Goal: Task Accomplishment & Management: Complete application form

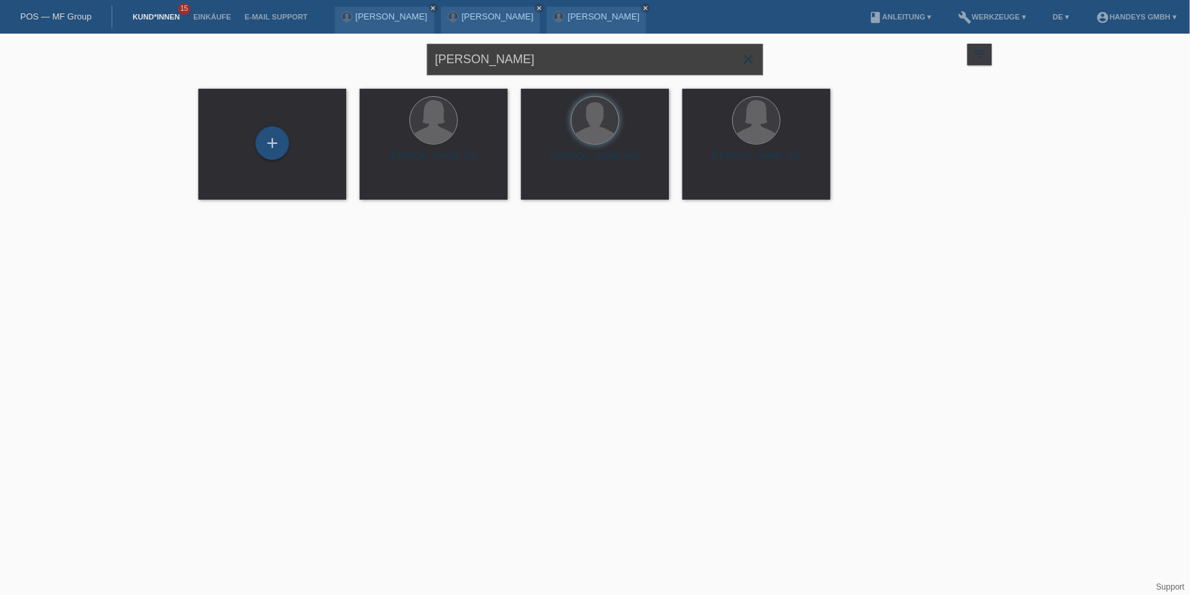
drag, startPoint x: 390, startPoint y: 56, endPoint x: 359, endPoint y: 59, distance: 31.1
click at [359, 59] on div "arif close filter_list view_module Alle Kund*innen anzeigen star Markierte Kund…" at bounding box center [595, 58] width 807 height 48
type input "reto mast"
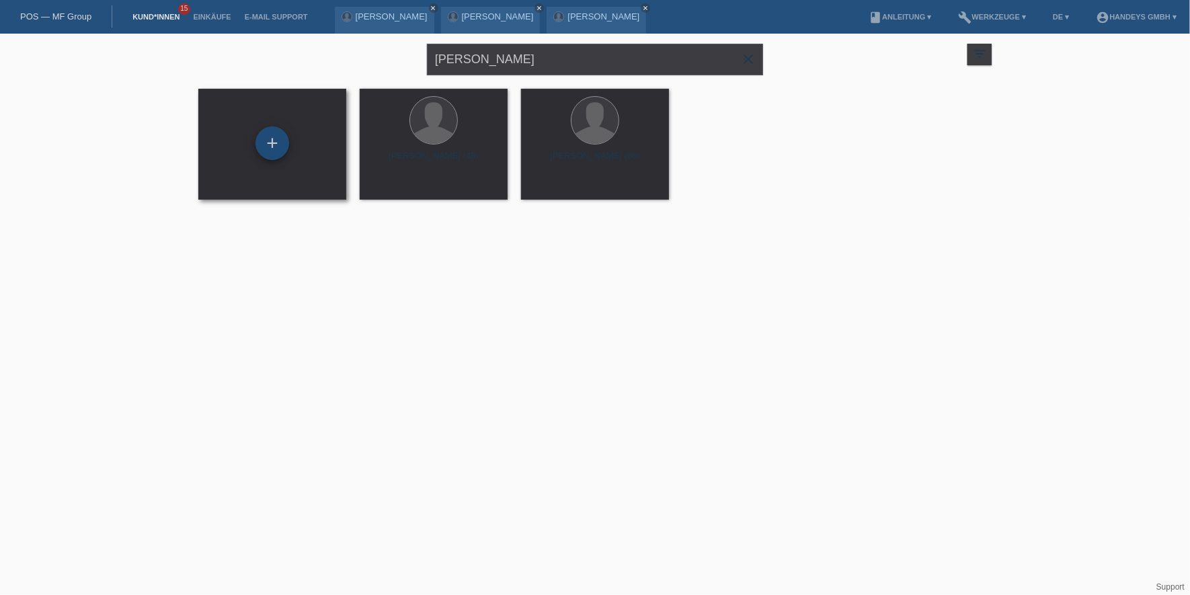
click at [266, 137] on div "+" at bounding box center [273, 143] width 34 height 34
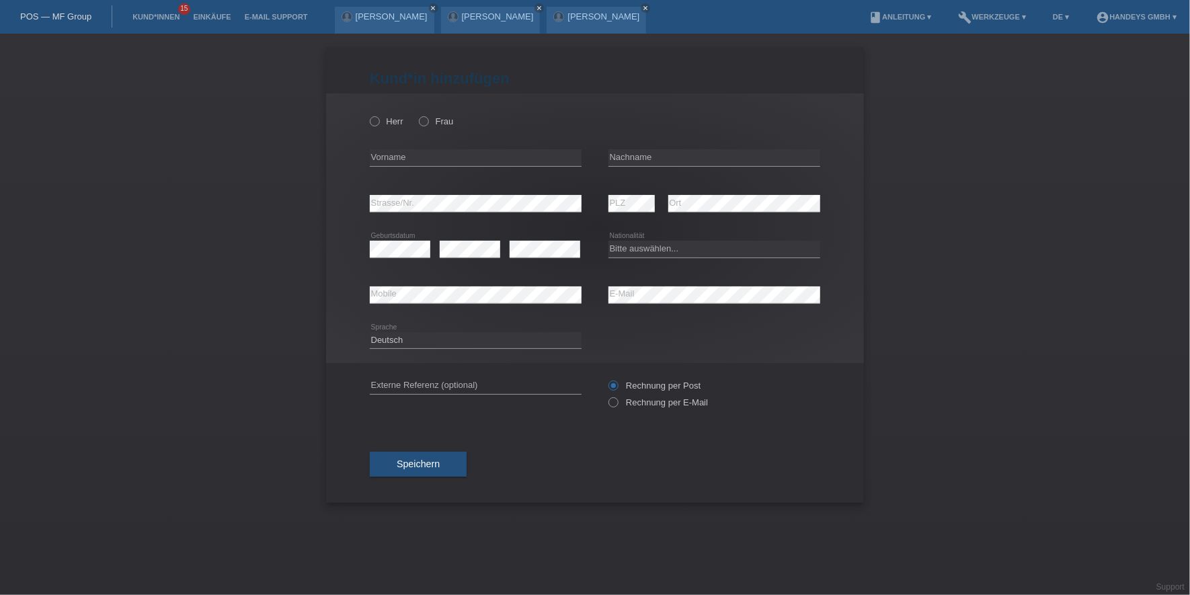
click at [367, 116] on div "Herr Frau error Vorname error" at bounding box center [595, 228] width 538 height 270
click at [368, 114] on icon at bounding box center [368, 114] width 0 height 0
click at [375, 121] on input "Herr" at bounding box center [374, 120] width 9 height 9
radio input "true"
click at [383, 152] on input "text" at bounding box center [476, 157] width 212 height 17
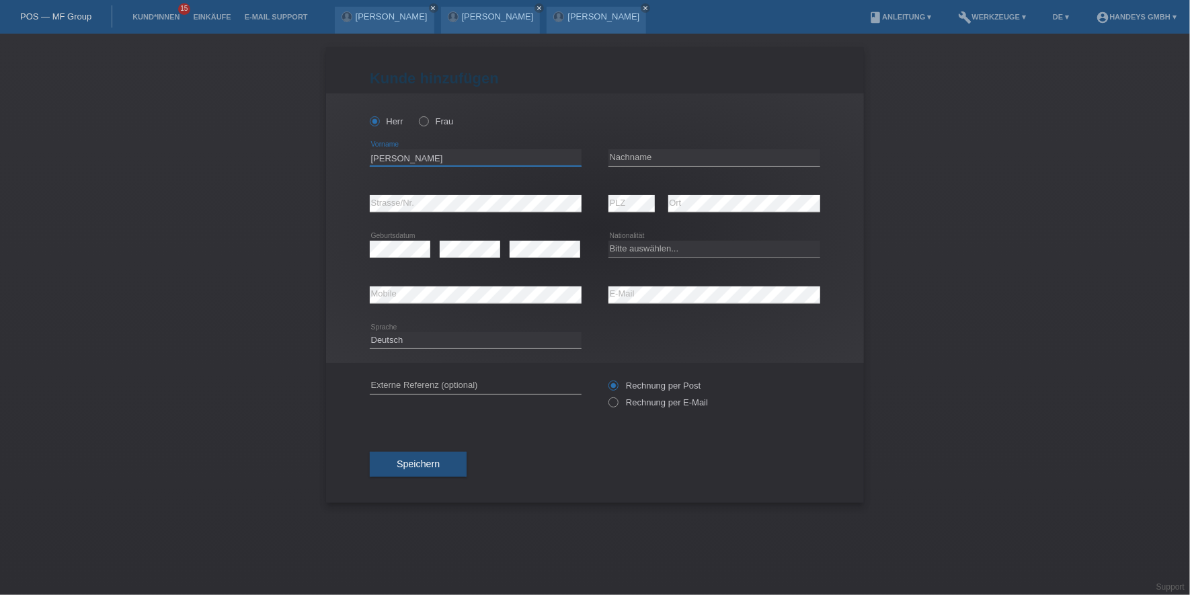
type input "Reto Peter"
type input "Mast"
drag, startPoint x: 403, startPoint y: 263, endPoint x: 406, endPoint y: 256, distance: 7.5
click at [404, 262] on div "error Geburtsdatum" at bounding box center [400, 250] width 61 height 46
select select "CH"
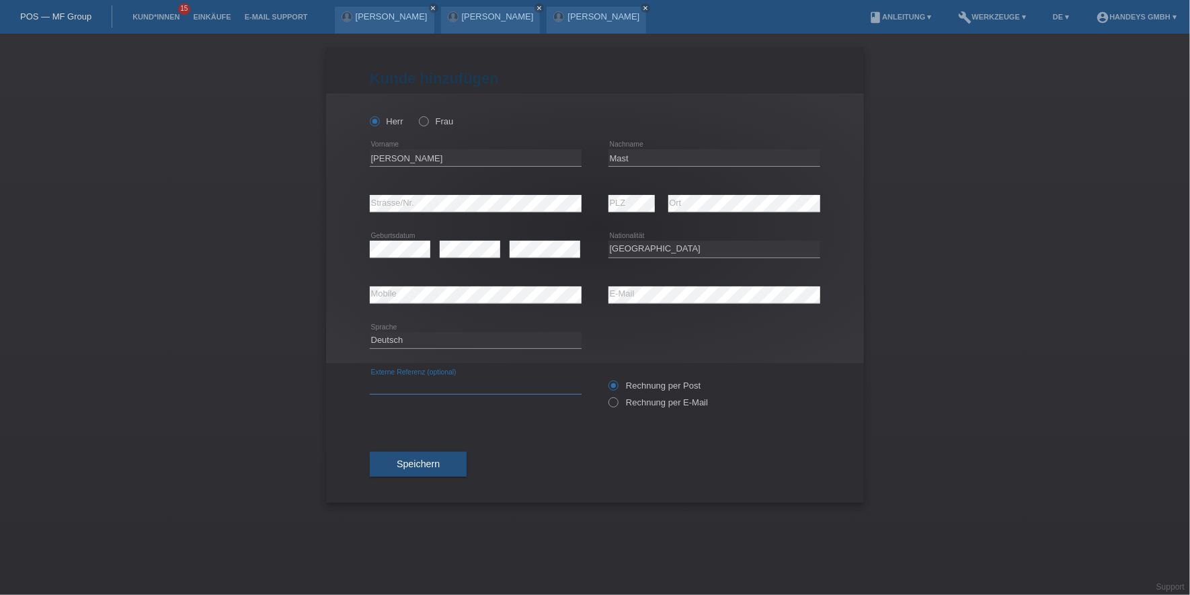
click at [455, 385] on input "text" at bounding box center [476, 385] width 212 height 17
type input "DERYA"
click at [443, 462] on button "Speichern" at bounding box center [418, 465] width 97 height 26
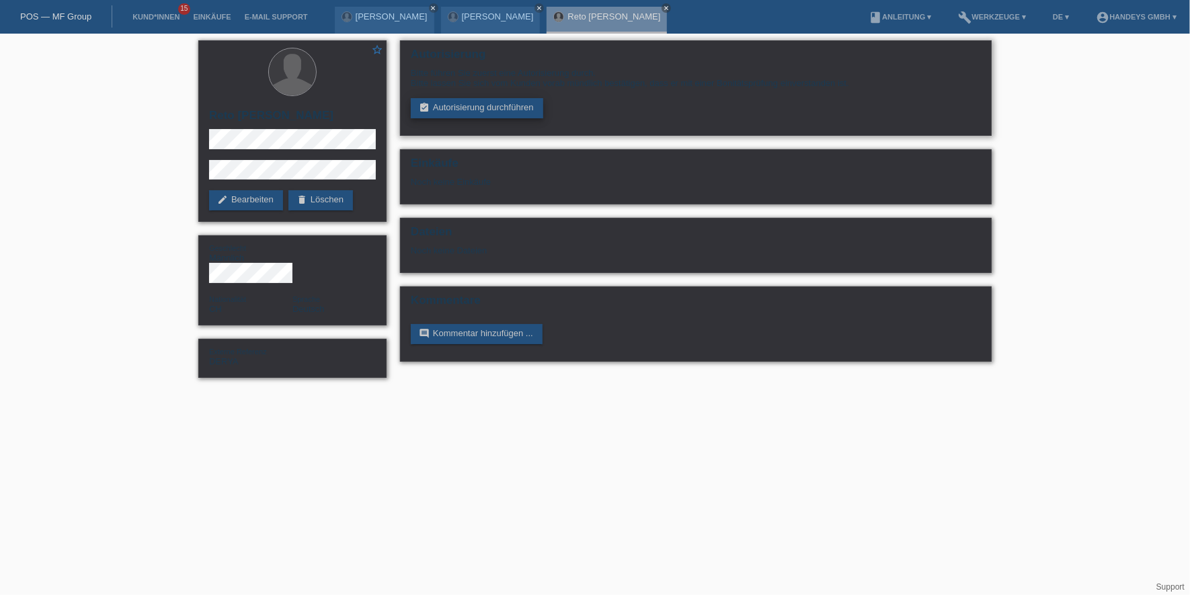
click at [480, 104] on link "assignment_turned_in Autorisierung durchführen" at bounding box center [477, 108] width 132 height 20
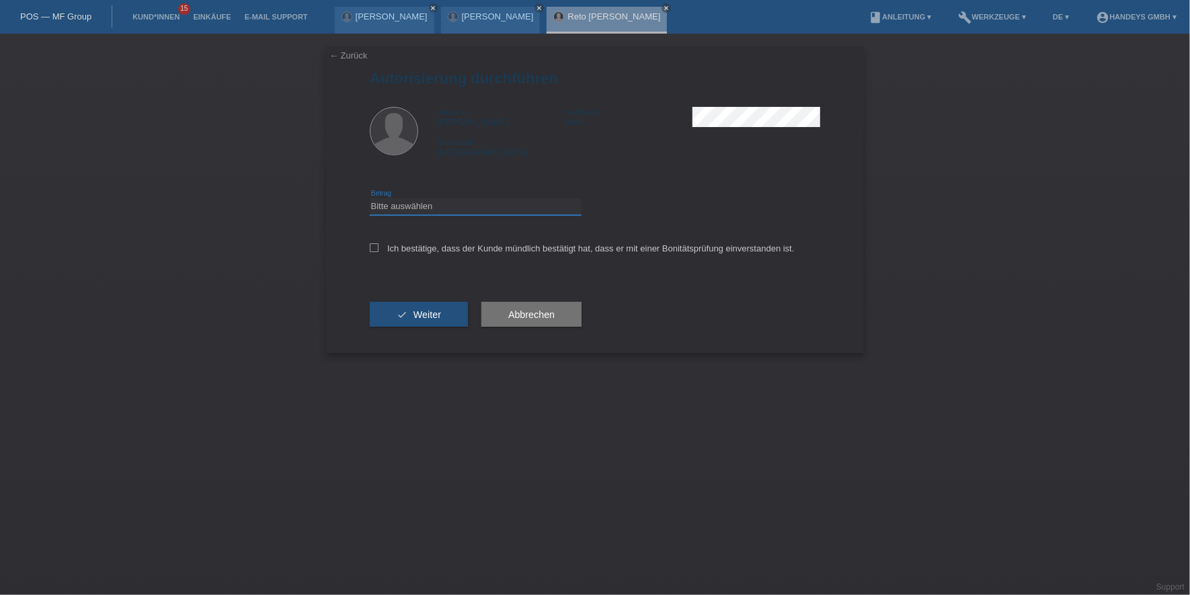
drag, startPoint x: 447, startPoint y: 204, endPoint x: 449, endPoint y: 215, distance: 10.9
click at [447, 204] on select "Bitte auswählen CHF 1.00 - CHF 499.00 CHF 500.00 - CHF 1'999.00 CHF 2'000.00 - …" at bounding box center [476, 206] width 212 height 16
select select "3"
click at [370, 198] on select "Bitte auswählen CHF 1.00 - CHF 499.00 CHF 500.00 - CHF 1'999.00 CHF 2'000.00 - …" at bounding box center [476, 206] width 212 height 16
click at [436, 249] on label "Ich bestätige, dass der Kunde mündlich bestätigt hat, dass er mit einer Bonität…" at bounding box center [582, 248] width 425 height 10
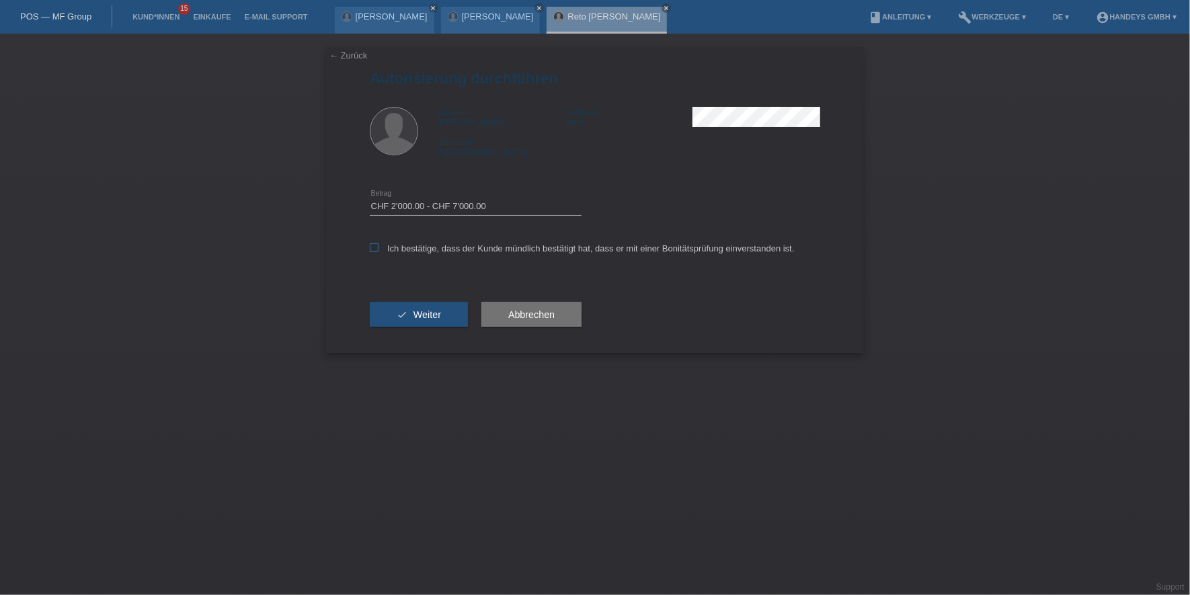
click at [379, 249] on input "Ich bestätige, dass der Kunde mündlich bestätigt hat, dass er mit einer Bonität…" at bounding box center [374, 247] width 9 height 9
checkbox input "true"
click at [429, 315] on span "Weiter" at bounding box center [428, 314] width 28 height 11
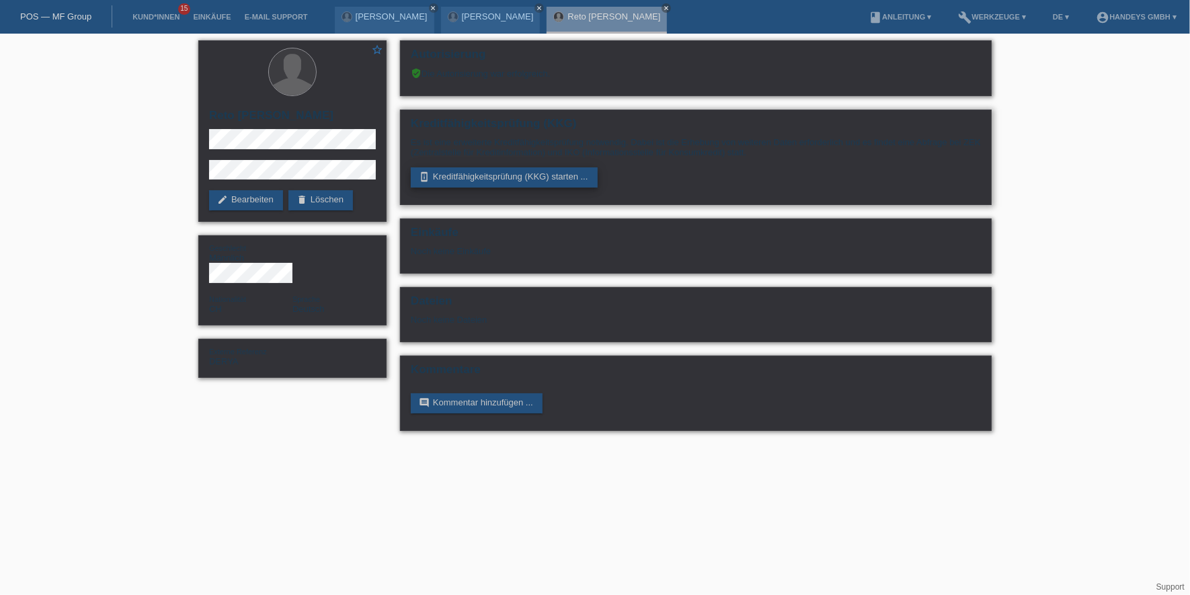
click at [485, 177] on link "perm_device_information Kreditfähigkeitsprüfung (KKG) starten ..." at bounding box center [504, 177] width 187 height 20
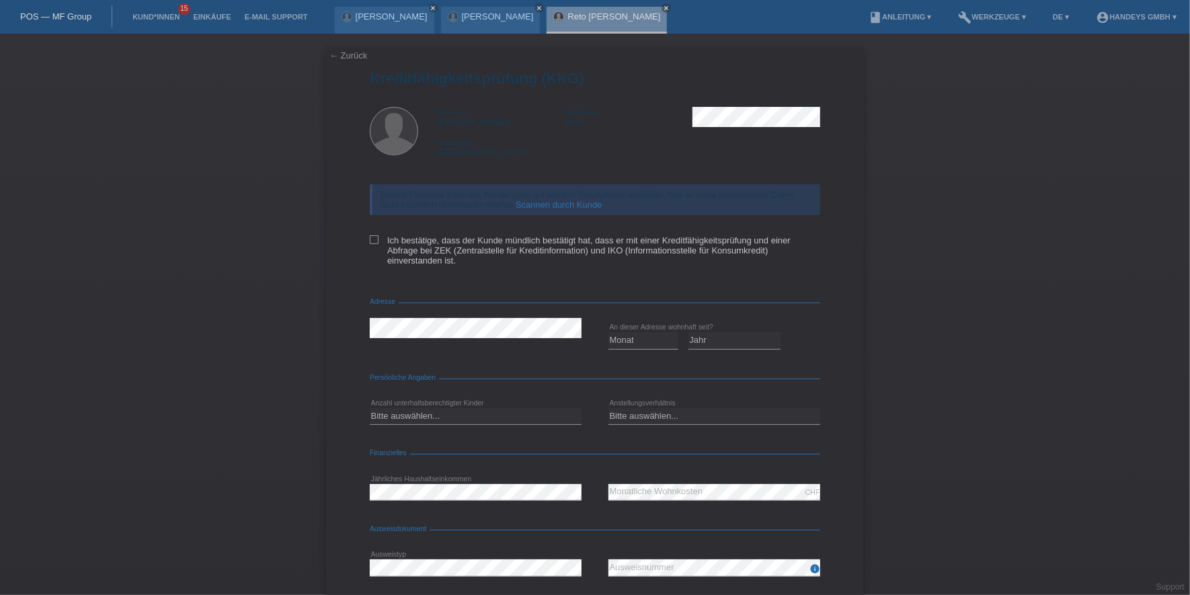
click at [564, 202] on link "Scannen durch Kunde" at bounding box center [559, 205] width 87 height 10
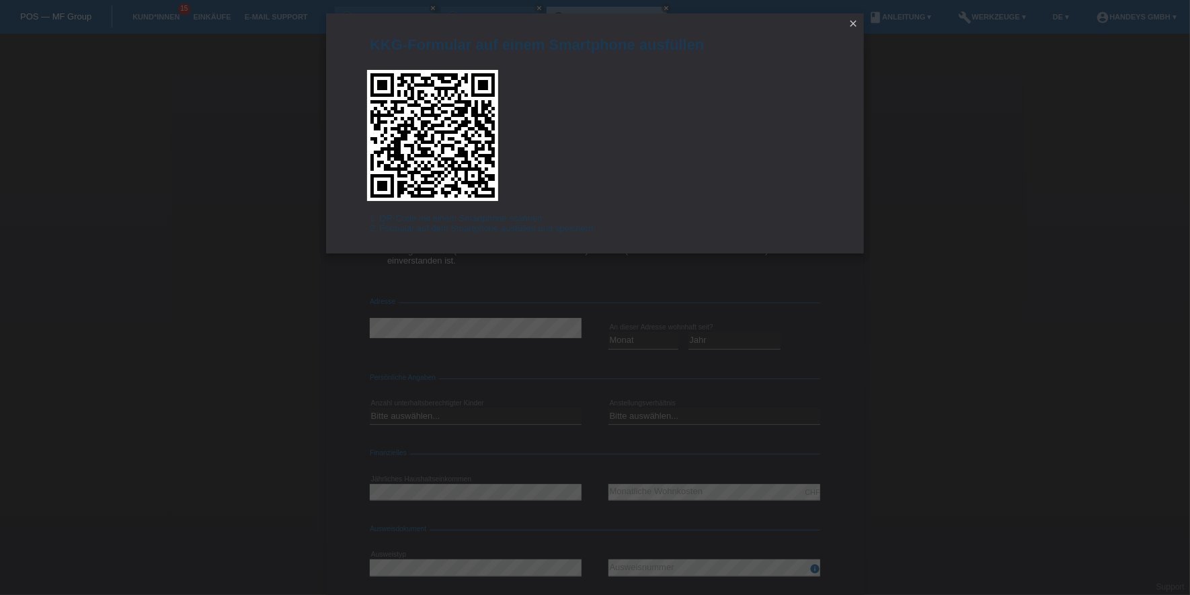
click at [846, 23] on link "close" at bounding box center [853, 24] width 17 height 15
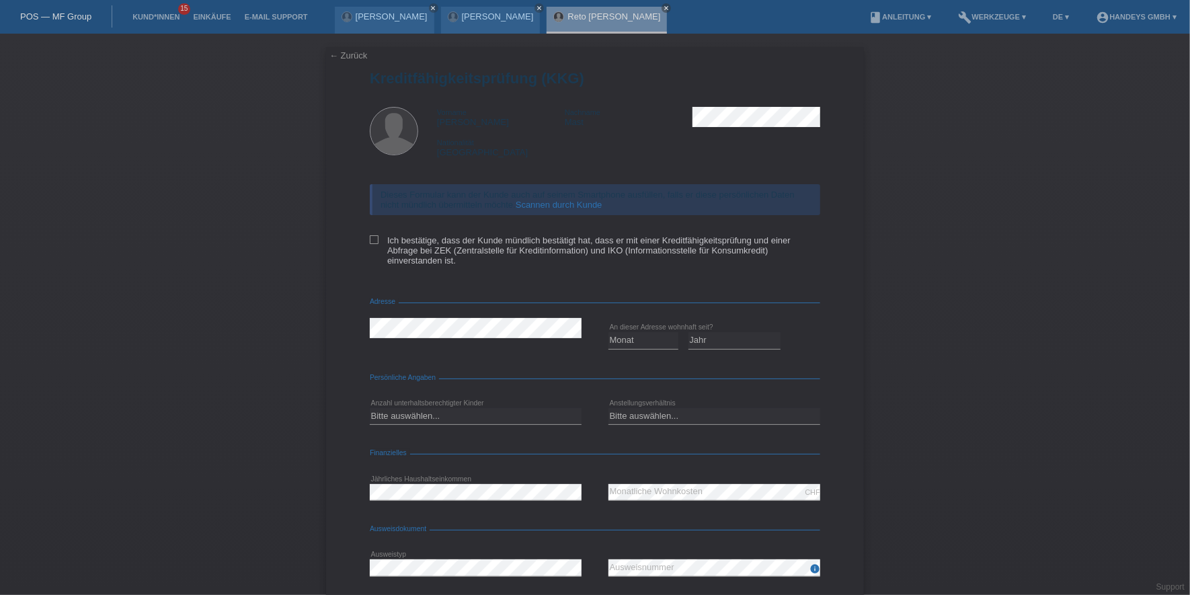
click at [345, 51] on link "← Zurück" at bounding box center [349, 55] width 38 height 10
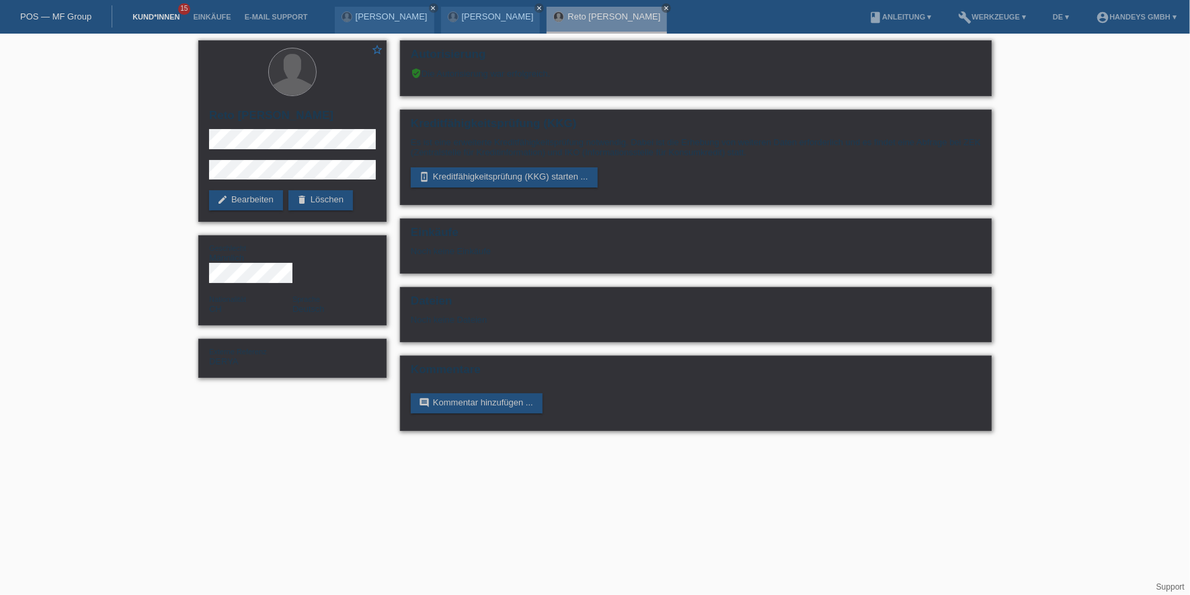
click at [140, 17] on link "Kund*innen" at bounding box center [156, 17] width 61 height 8
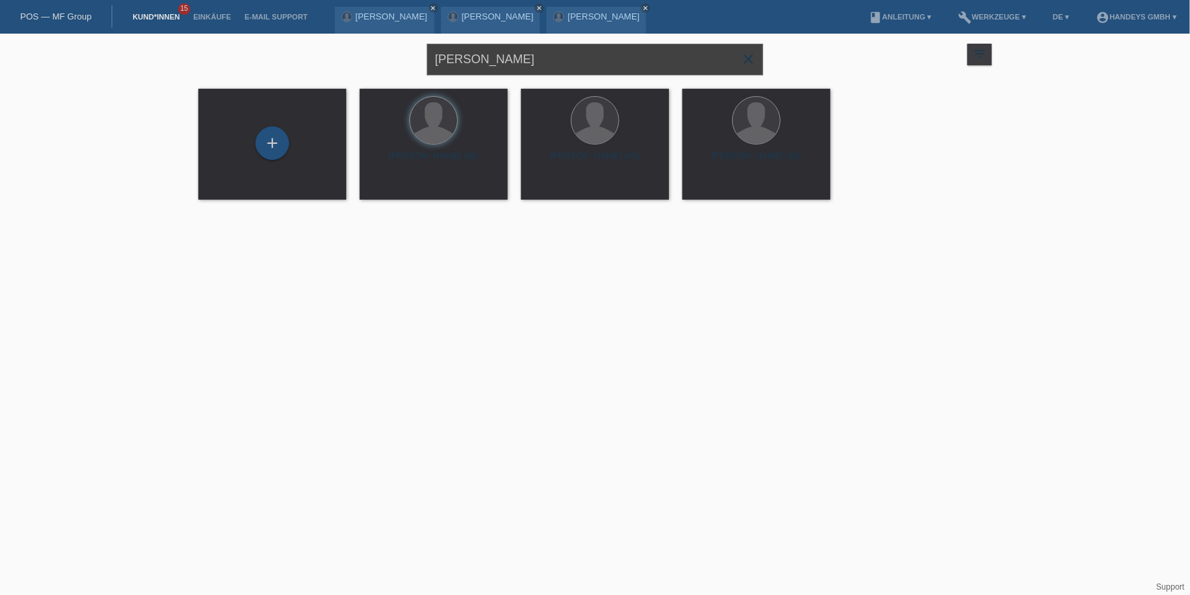
drag, startPoint x: 479, startPoint y: 62, endPoint x: 267, endPoint y: 62, distance: 211.9
click at [267, 65] on div "reto mast close filter_list view_module Alle Kund*innen anzeigen star Markierte…" at bounding box center [595, 58] width 807 height 48
type input "V"
type input "FERRARI"
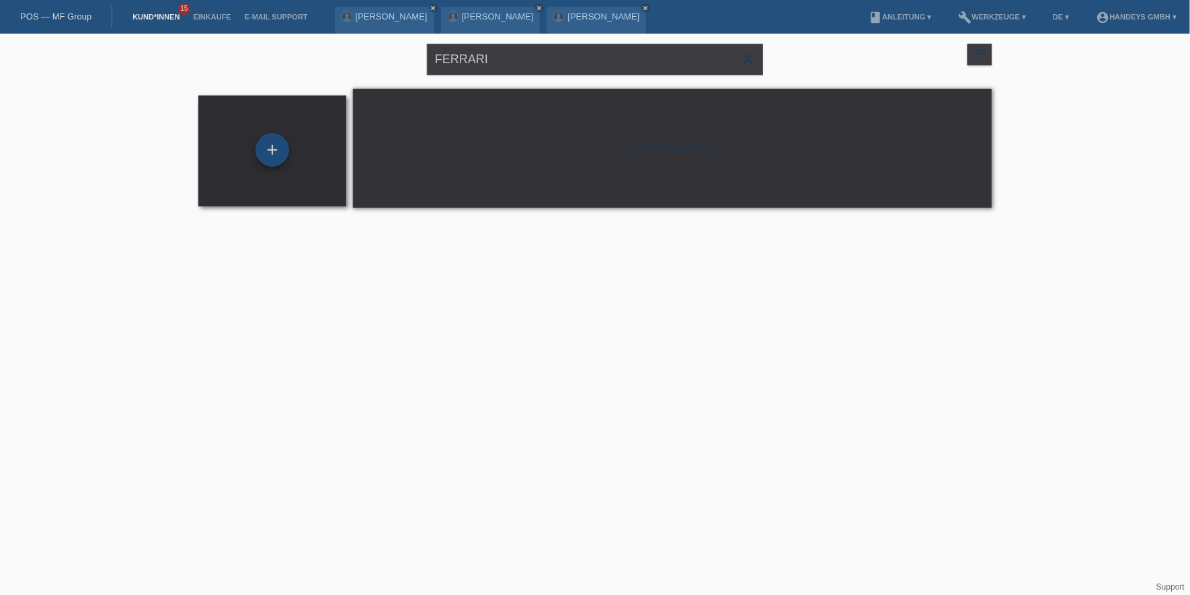
click at [285, 150] on div "+" at bounding box center [273, 150] width 34 height 34
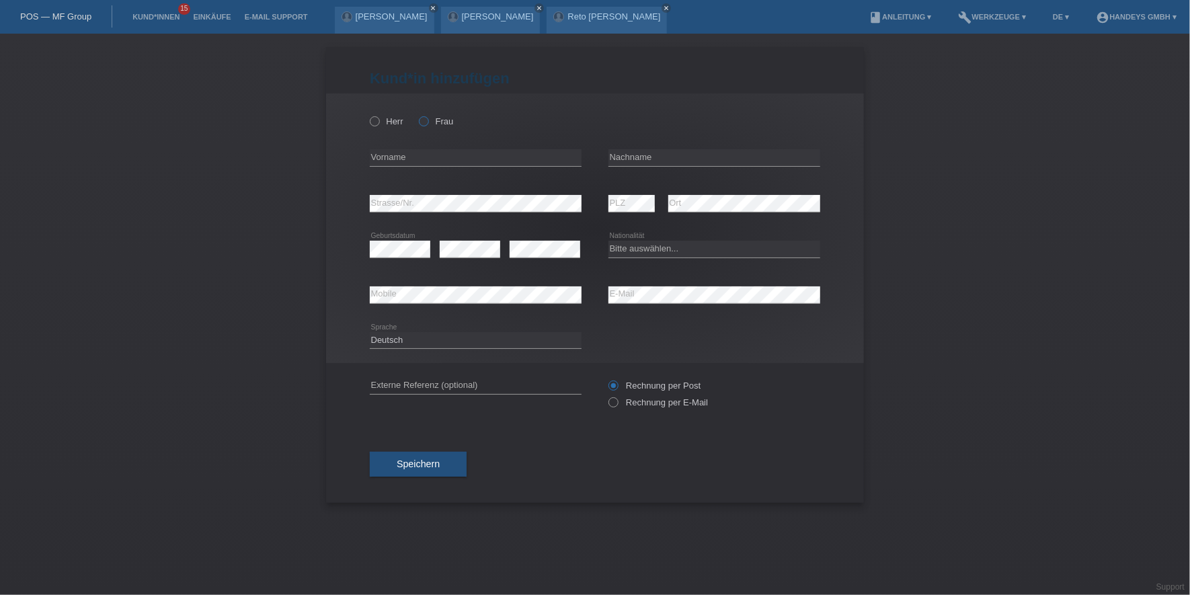
click at [442, 124] on label "Frau" at bounding box center [436, 121] width 34 height 10
click at [428, 124] on input "Frau" at bounding box center [423, 120] width 9 height 9
radio input "true"
click at [419, 161] on input "text" at bounding box center [476, 157] width 212 height 17
type input "Burcu"
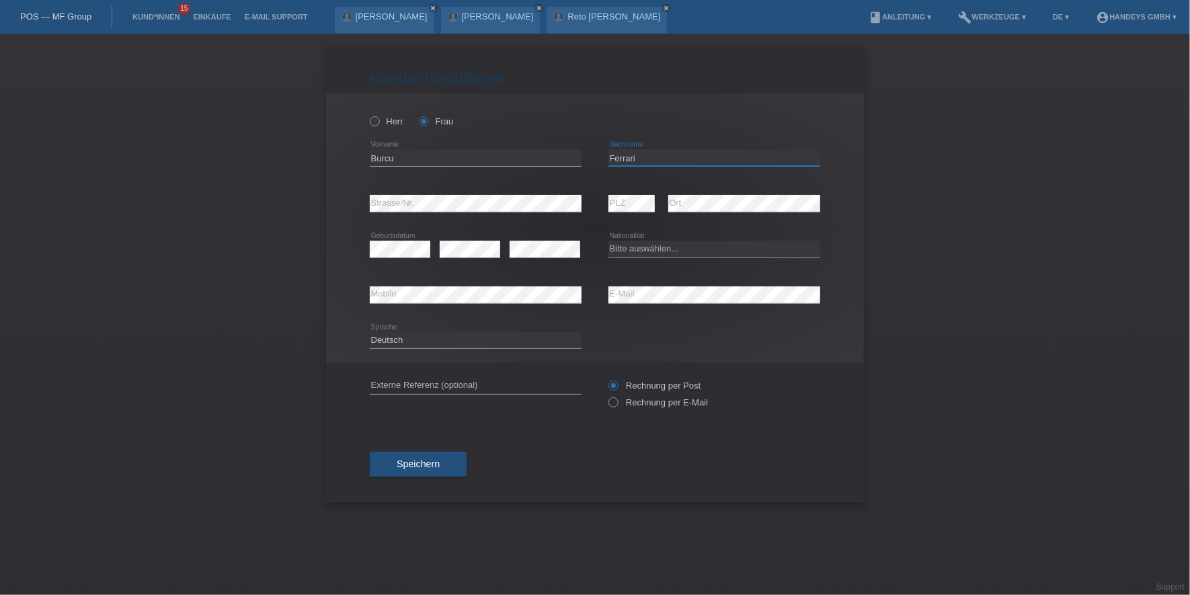
type input "Ferrari"
select select "CH"
click at [454, 387] on input "text" at bounding box center [476, 385] width 212 height 17
type input "DERYA"
click at [408, 192] on div "error Strasse/Nr." at bounding box center [476, 204] width 212 height 46
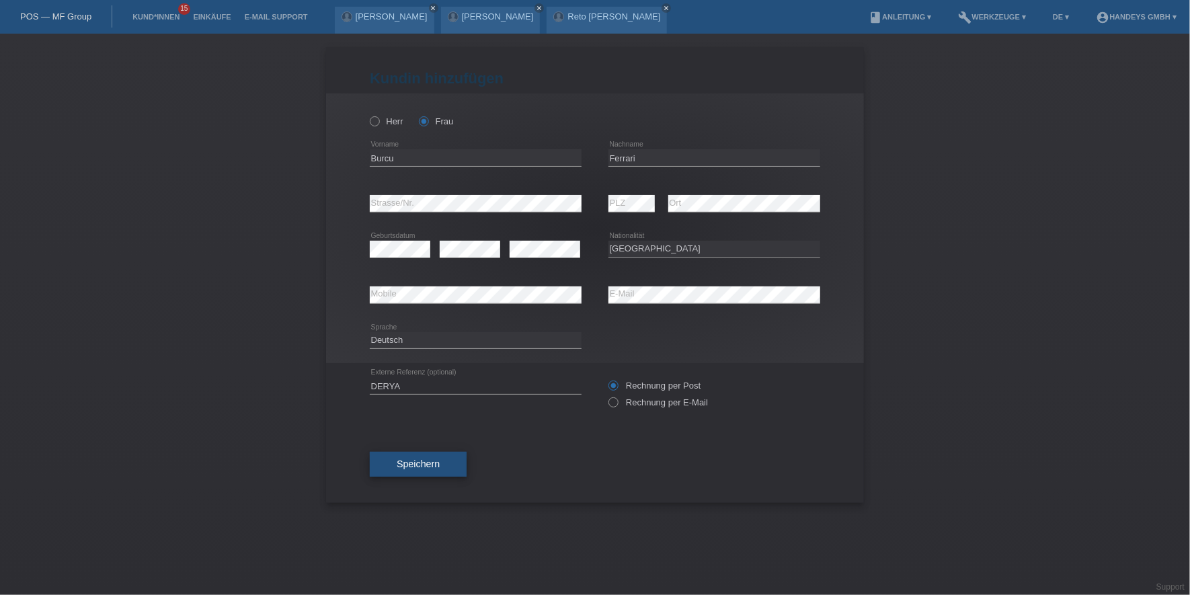
click at [404, 464] on span "Speichern" at bounding box center [418, 464] width 43 height 11
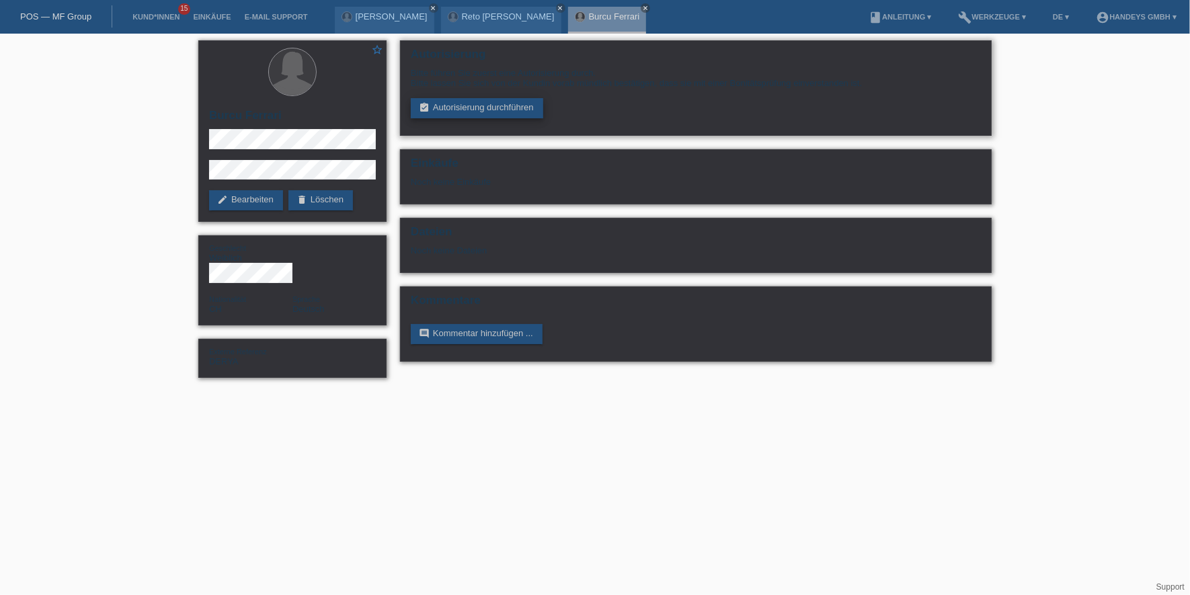
click at [450, 103] on link "assignment_turned_in Autorisierung durchführen" at bounding box center [477, 108] width 132 height 20
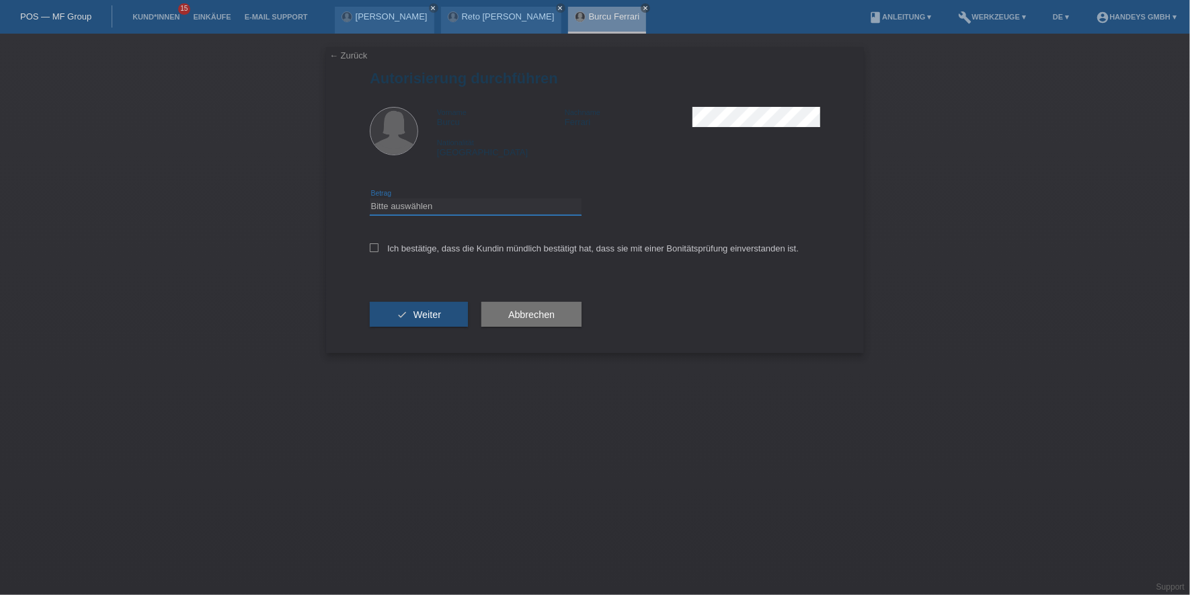
click at [453, 211] on select "Bitte auswählen CHF 1.00 - CHF 499.00 CHF 500.00 - CHF 1'999.00 CHF 2'000.00 - …" at bounding box center [476, 206] width 212 height 16
select select "3"
click at [370, 198] on select "Bitte auswählen CHF 1.00 - CHF 499.00 CHF 500.00 - CHF 1'999.00 CHF 2'000.00 - …" at bounding box center [476, 206] width 212 height 16
click at [455, 247] on label "Ich bestätige, dass die Kundin mündlich bestätigt hat, dass sie mit einer Bonit…" at bounding box center [584, 248] width 429 height 10
click at [379, 247] on input "Ich bestätige, dass die Kundin mündlich bestätigt hat, dass sie mit einer Bonit…" at bounding box center [374, 247] width 9 height 9
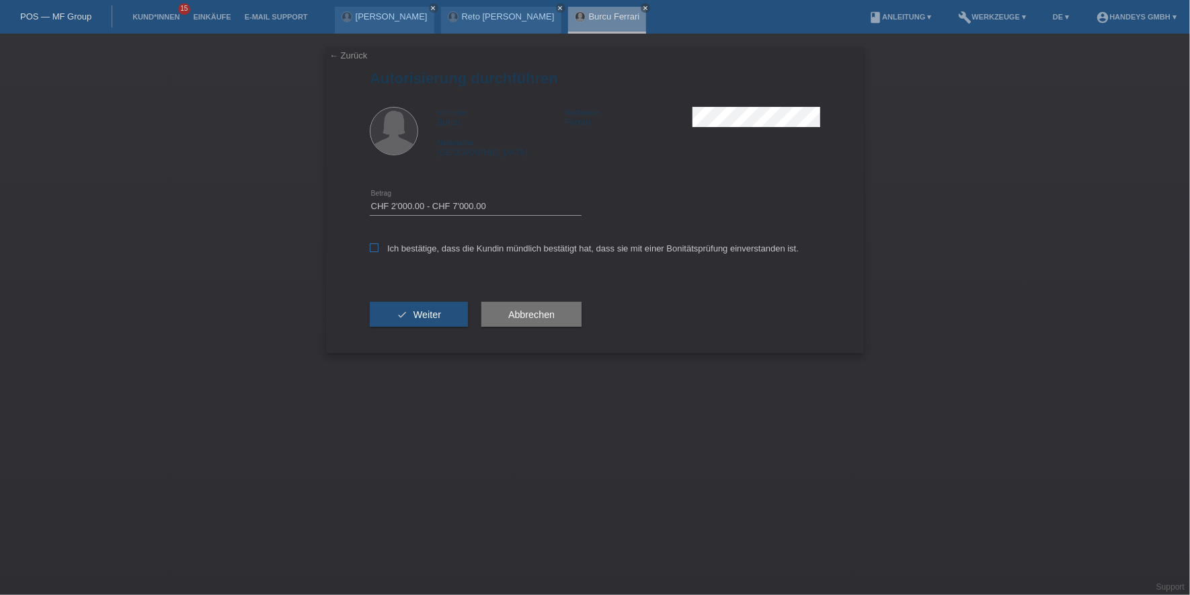
checkbox input "true"
click at [435, 317] on span "Weiter" at bounding box center [428, 314] width 28 height 11
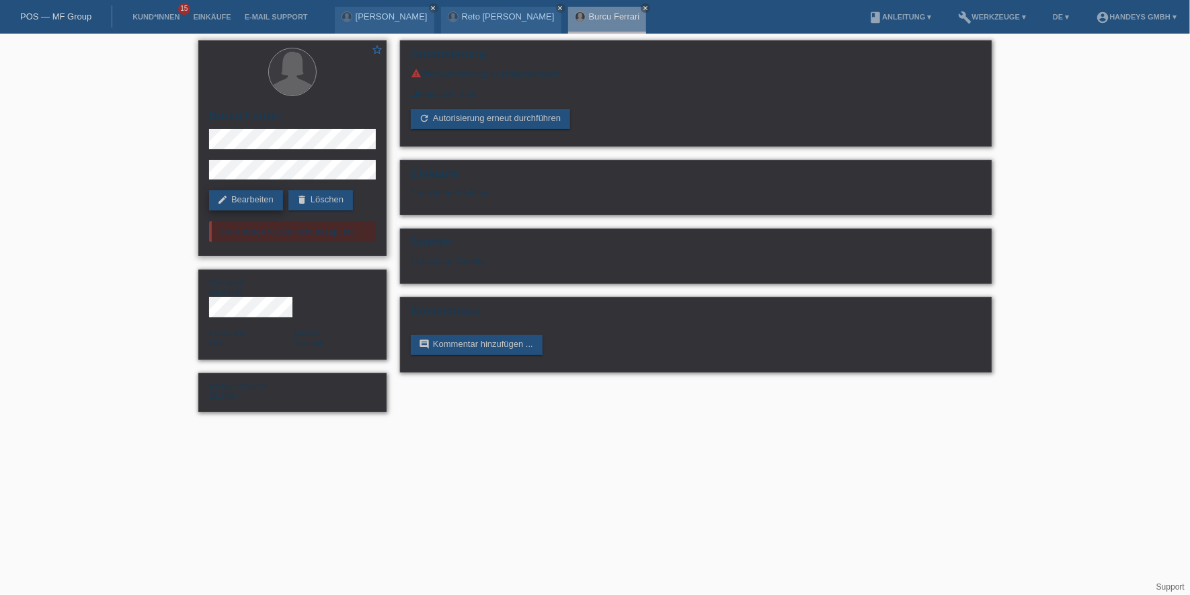
click at [266, 200] on link "edit Bearbeiten" at bounding box center [246, 200] width 74 height 20
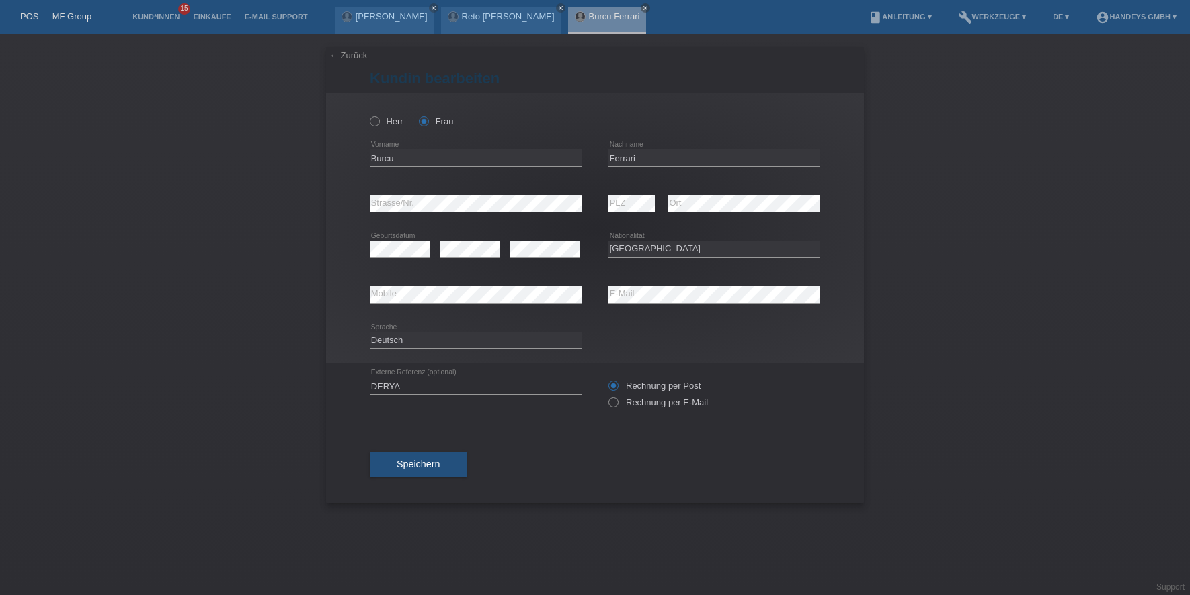
select select "CH"
click at [378, 162] on input "Burcu" at bounding box center [476, 157] width 212 height 17
click at [357, 200] on div "Herr Frau Burcu error Vorname" at bounding box center [595, 228] width 538 height 270
click at [340, 206] on div "Herr Frau Burcu error Vorname" at bounding box center [595, 228] width 538 height 270
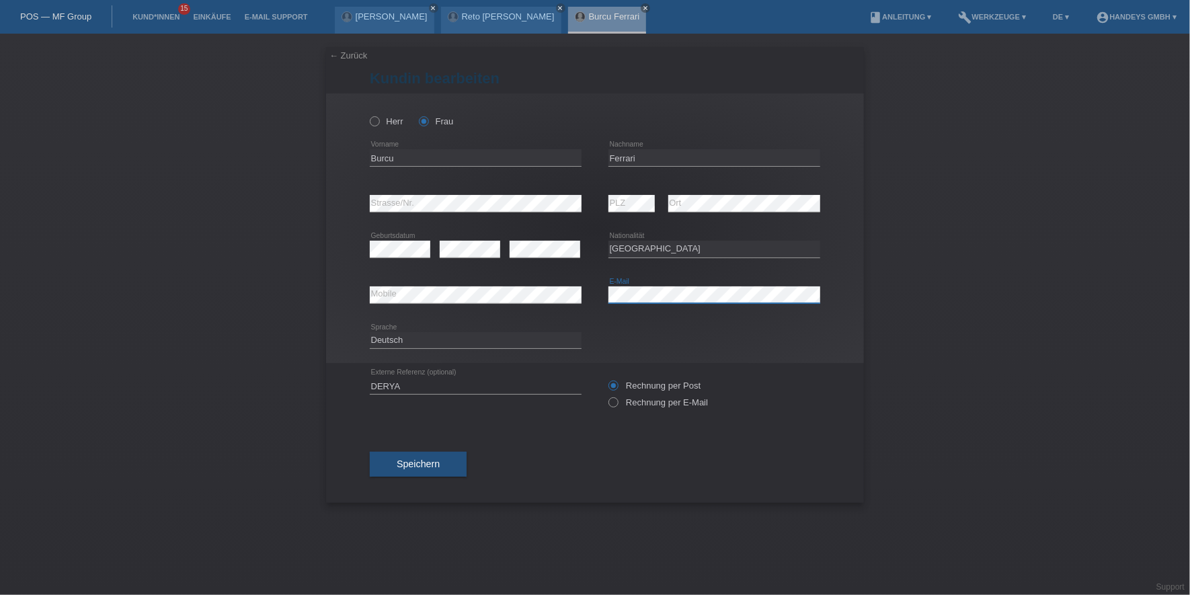
click at [553, 295] on div "error Mobile error E-Mail" at bounding box center [595, 295] width 451 height 46
click at [389, 302] on div "error Mobile" at bounding box center [476, 295] width 212 height 17
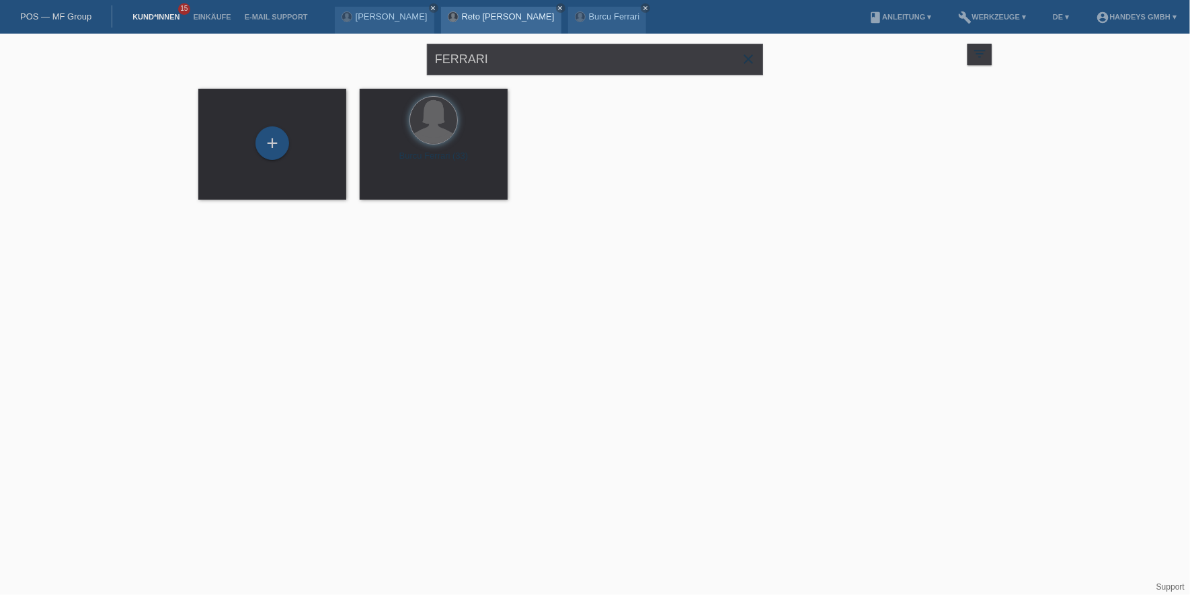
click at [462, 19] on link "Reto [PERSON_NAME]" at bounding box center [508, 16] width 93 height 10
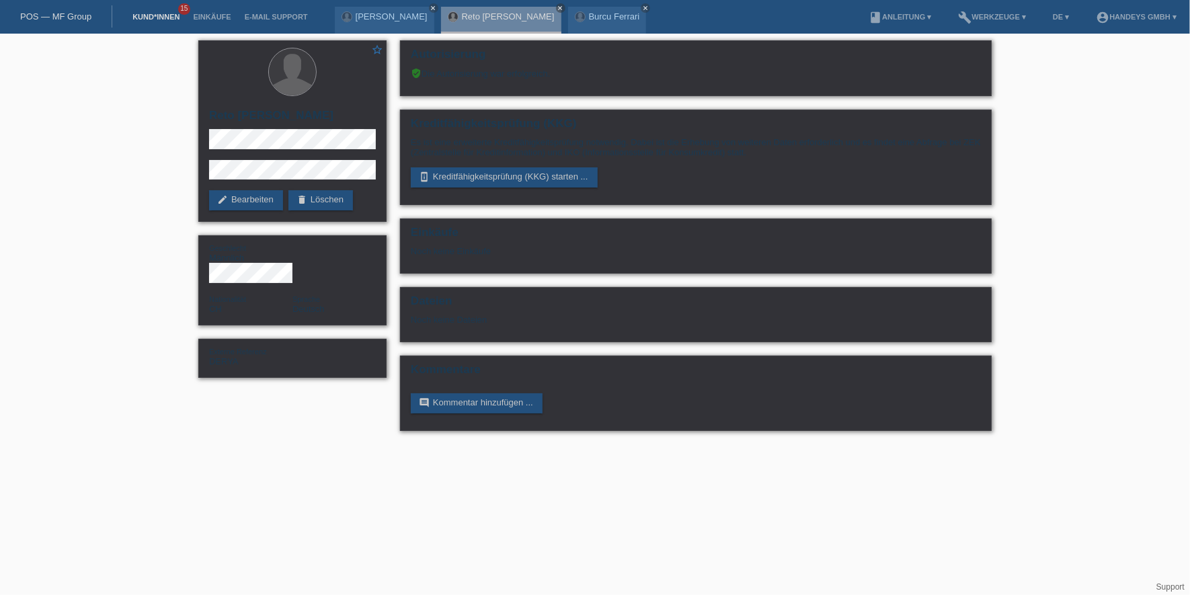
click at [149, 15] on link "Kund*innen" at bounding box center [156, 17] width 61 height 8
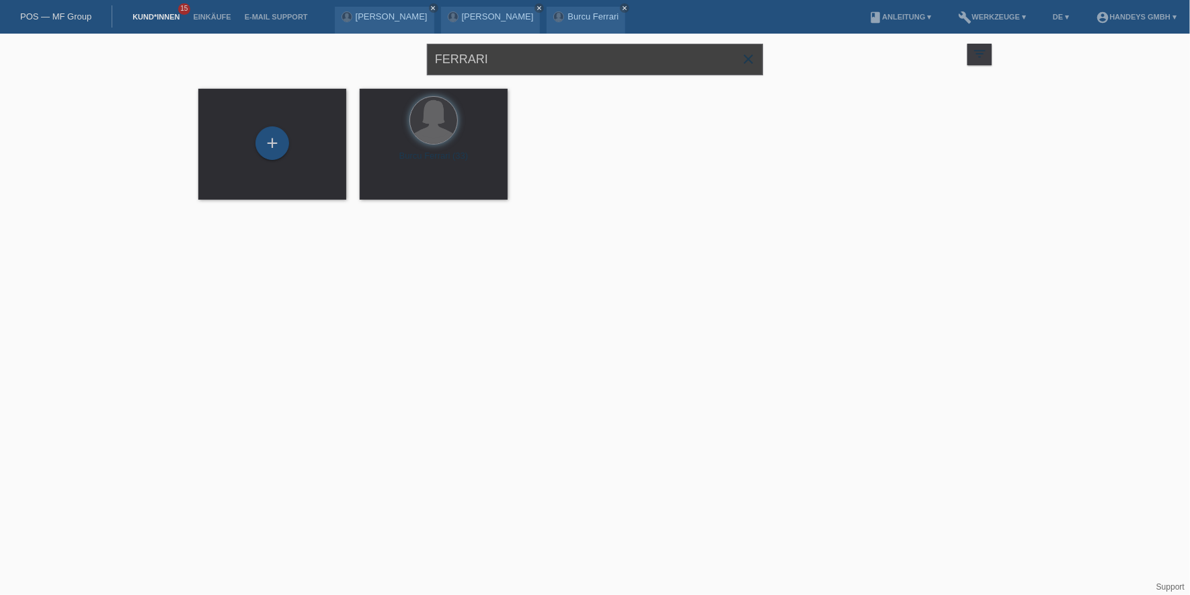
drag, startPoint x: 537, startPoint y: 65, endPoint x: 365, endPoint y: 56, distance: 172.4
click at [365, 56] on div "FERRARI close filter_list view_module Alle Kund*innen anzeigen star Markierte K…" at bounding box center [595, 58] width 807 height 48
type input "osmankaj"
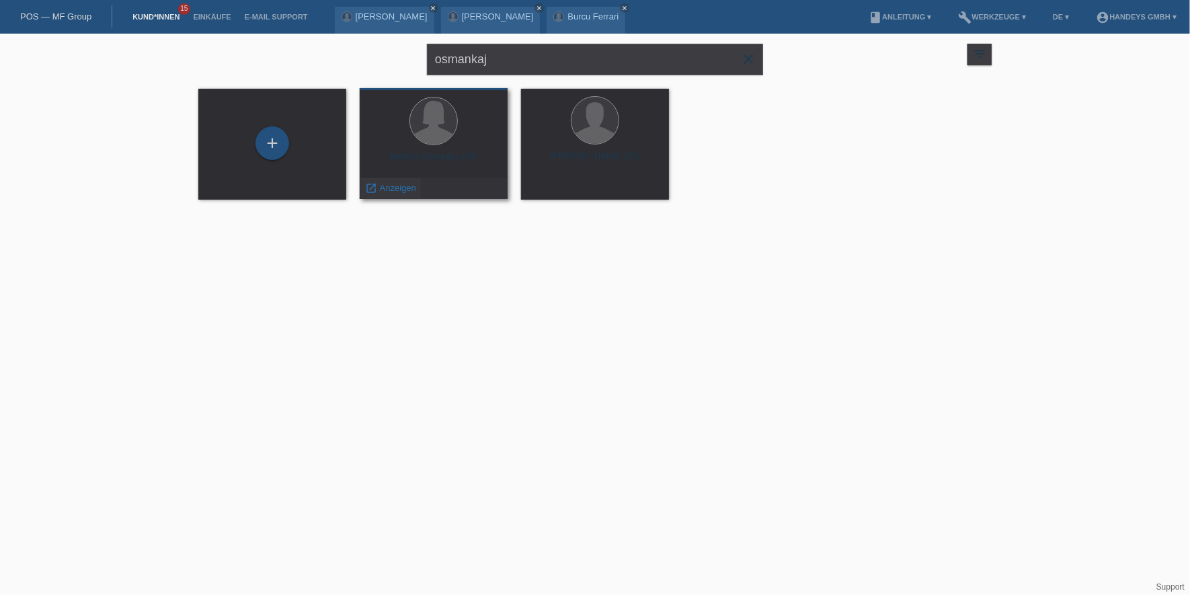
click at [395, 190] on span "Anzeigen" at bounding box center [398, 188] width 36 height 10
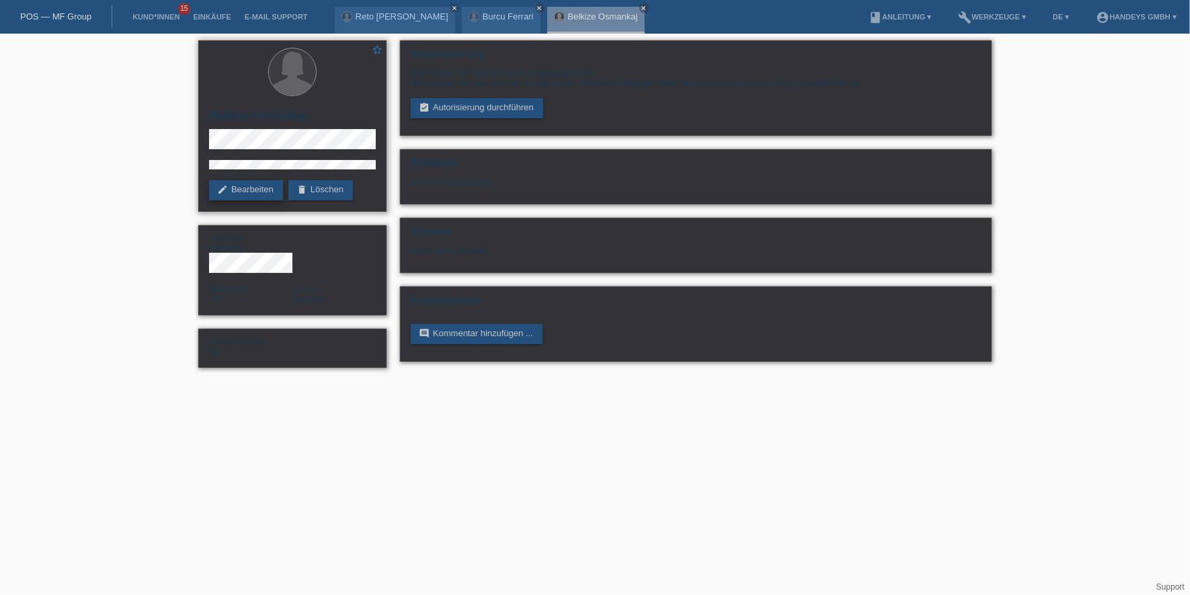
click at [263, 187] on link "edit Bearbeiten" at bounding box center [246, 190] width 74 height 20
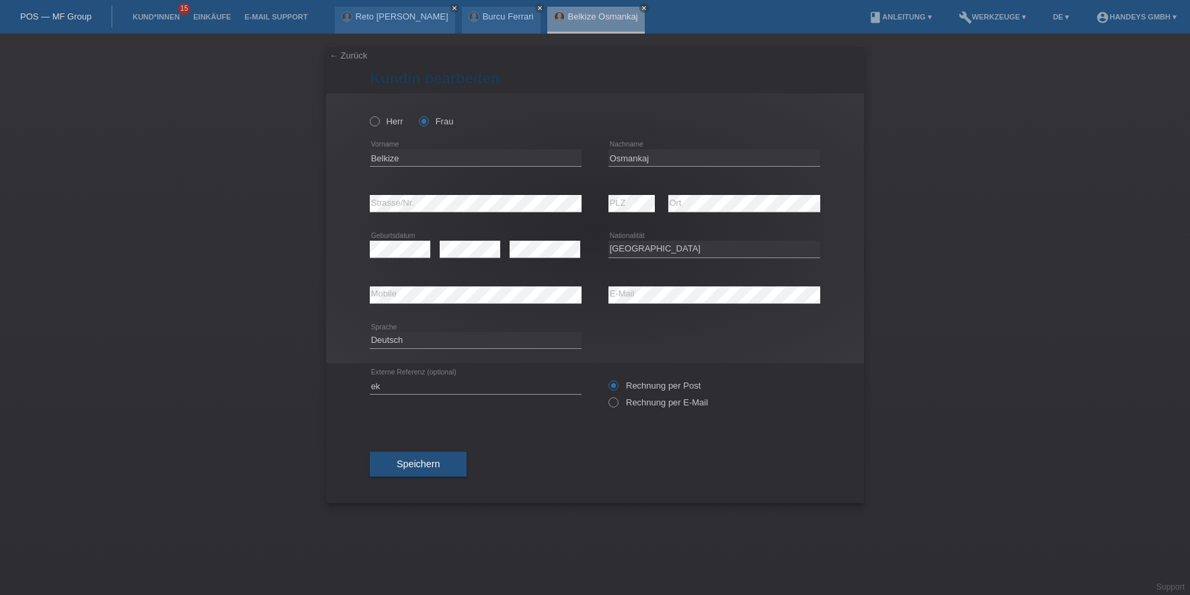
select select "CH"
drag, startPoint x: 399, startPoint y: 371, endPoint x: 393, endPoint y: 377, distance: 8.6
click at [393, 374] on div "ek error Externe Referenz (optional)" at bounding box center [476, 386] width 212 height 46
drag, startPoint x: 394, startPoint y: 380, endPoint x: 323, endPoint y: 382, distance: 71.3
click at [323, 382] on div "← Zurück Kundin bearbeiten Herr Frau Belkize error Vorname PLZ" at bounding box center [595, 315] width 1190 height 562
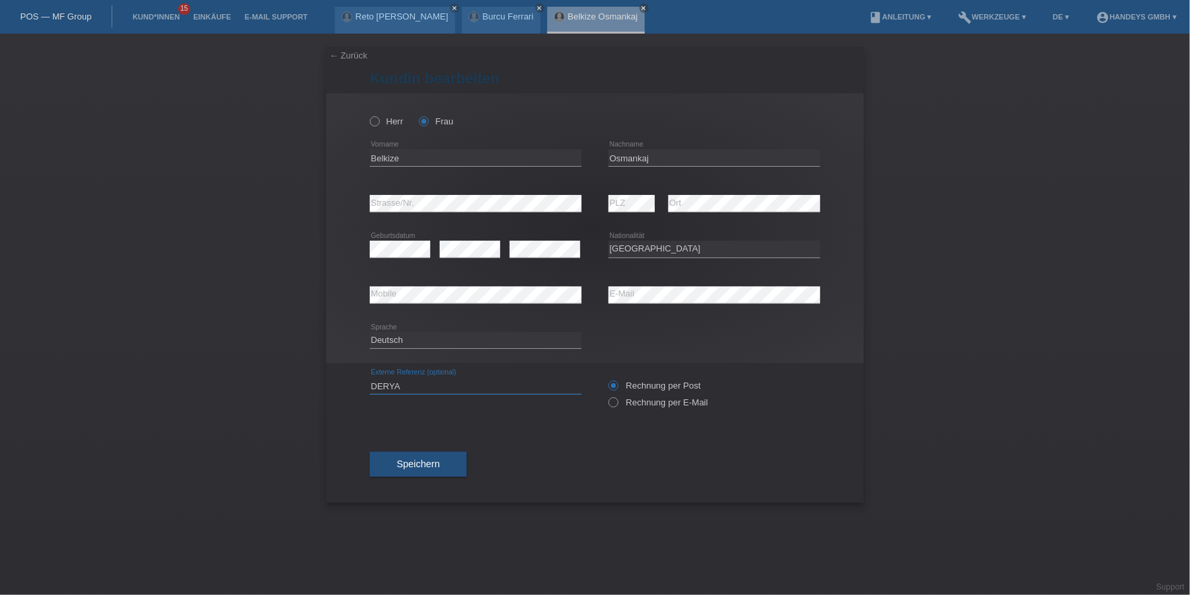
type input "DERYA"
click at [433, 470] on button "Speichern" at bounding box center [418, 465] width 97 height 26
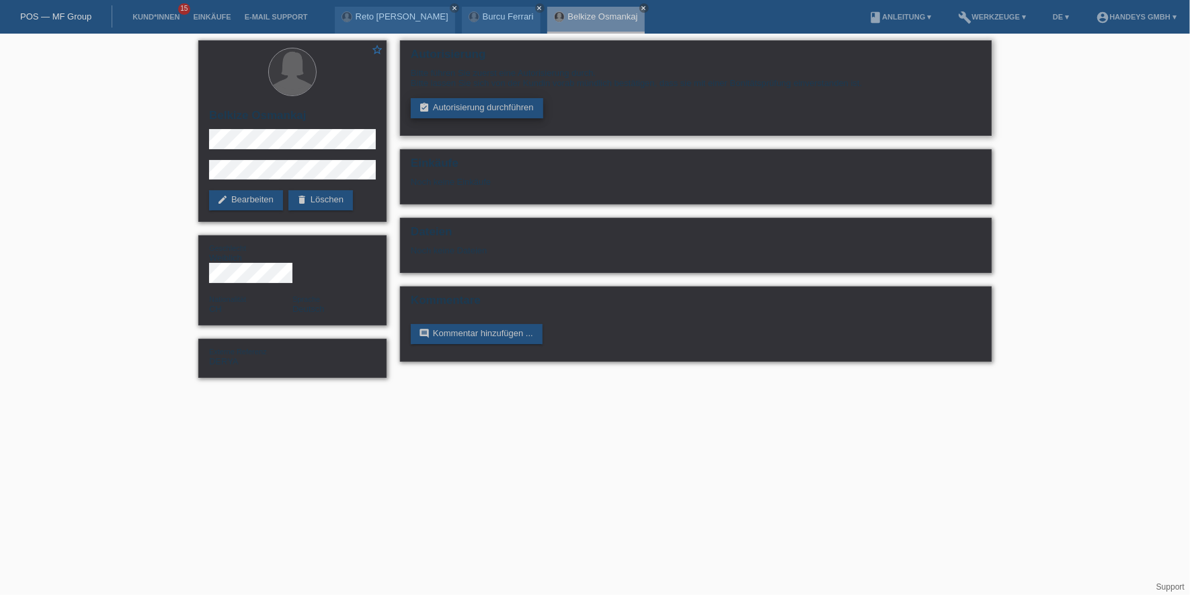
click at [463, 106] on link "assignment_turned_in Autorisierung durchführen" at bounding box center [477, 108] width 132 height 20
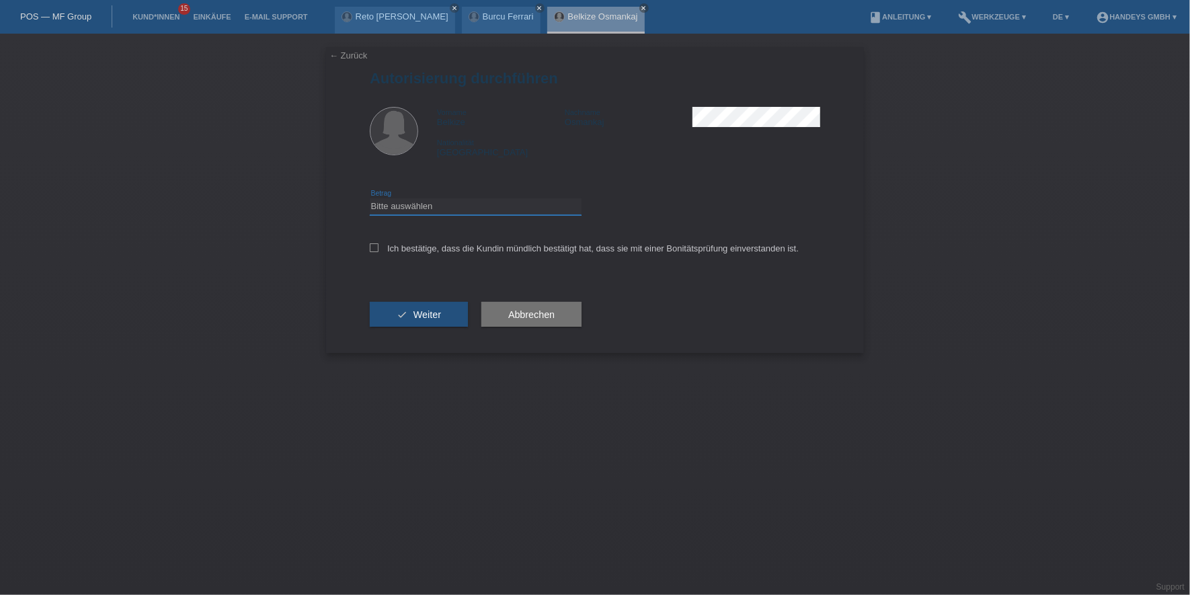
click at [415, 200] on select "Bitte auswählen CHF 1.00 - CHF 499.00 CHF 500.00 - CHF 1'999.00 CHF 2'000.00 - …" at bounding box center [476, 206] width 212 height 16
select select "3"
click at [370, 198] on select "Bitte auswählen CHF 1.00 - CHF 499.00 CHF 500.00 - CHF 1'999.00 CHF 2'000.00 - …" at bounding box center [476, 206] width 212 height 16
click at [410, 246] on label "Ich bestätige, dass die Kundin mündlich bestätigt hat, dass sie mit einer Bonit…" at bounding box center [584, 248] width 429 height 10
click at [379, 246] on input "Ich bestätige, dass die Kundin mündlich bestätigt hat, dass sie mit einer Bonit…" at bounding box center [374, 247] width 9 height 9
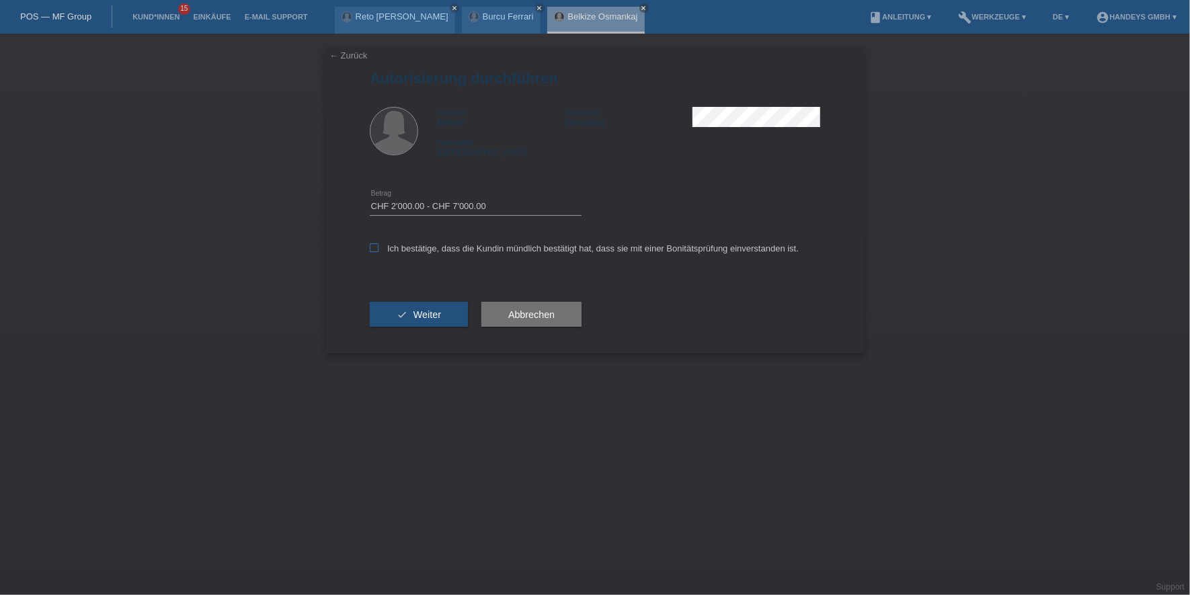
checkbox input "true"
click at [402, 315] on button "check Weiter" at bounding box center [419, 315] width 98 height 26
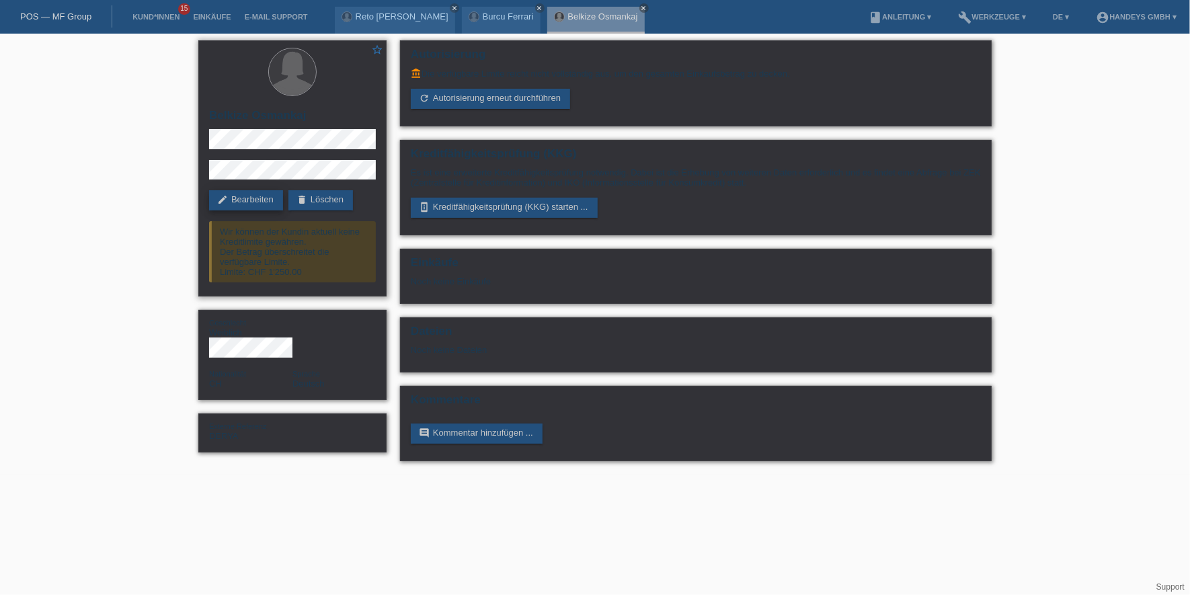
click at [259, 202] on link "edit Bearbeiten" at bounding box center [246, 200] width 74 height 20
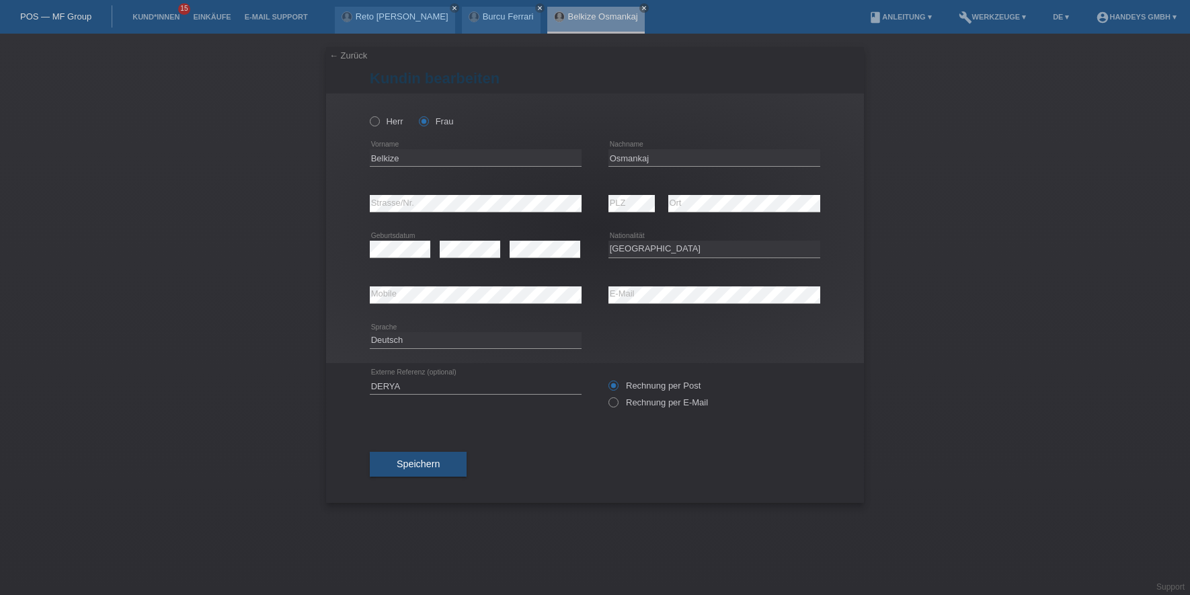
select select "CH"
click at [389, 157] on input "Belkize" at bounding box center [476, 157] width 212 height 17
click at [384, 162] on input "Belkize" at bounding box center [476, 157] width 212 height 17
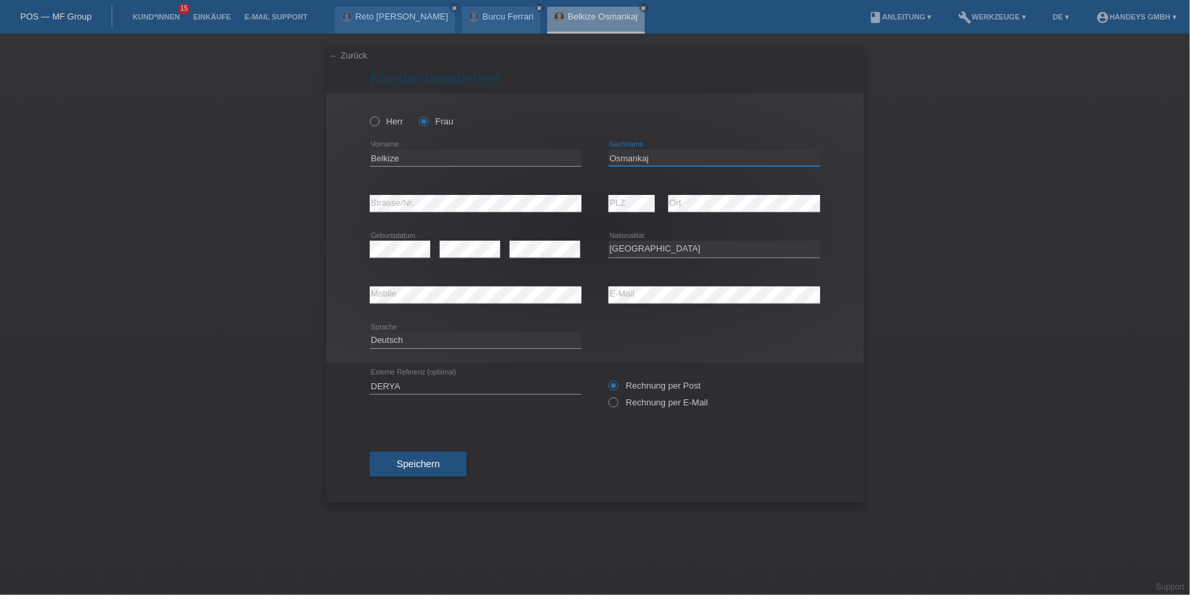
click at [616, 157] on input "Osmankaj" at bounding box center [715, 157] width 212 height 17
click at [335, 198] on div "[PERSON_NAME] Frau [GEOGRAPHIC_DATA] error Vorname C" at bounding box center [595, 228] width 538 height 270
click at [691, 212] on icon at bounding box center [745, 212] width 152 height 1
click at [493, 295] on div "error Mobile error E-Mail" at bounding box center [595, 295] width 451 height 46
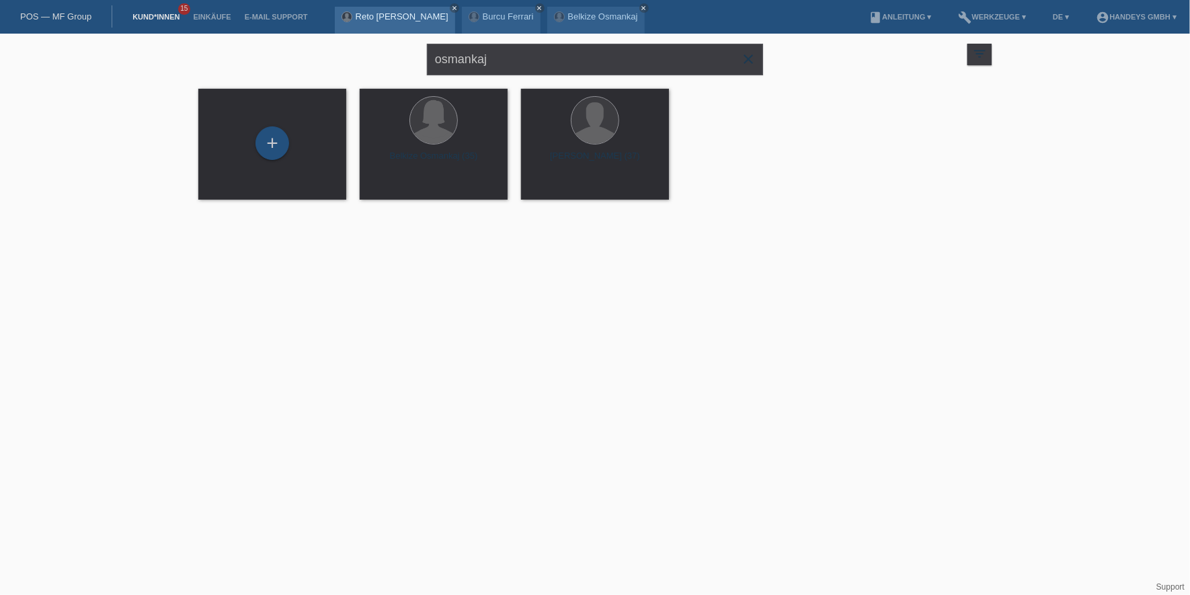
click at [373, 15] on link "Reto [PERSON_NAME]" at bounding box center [402, 16] width 93 height 10
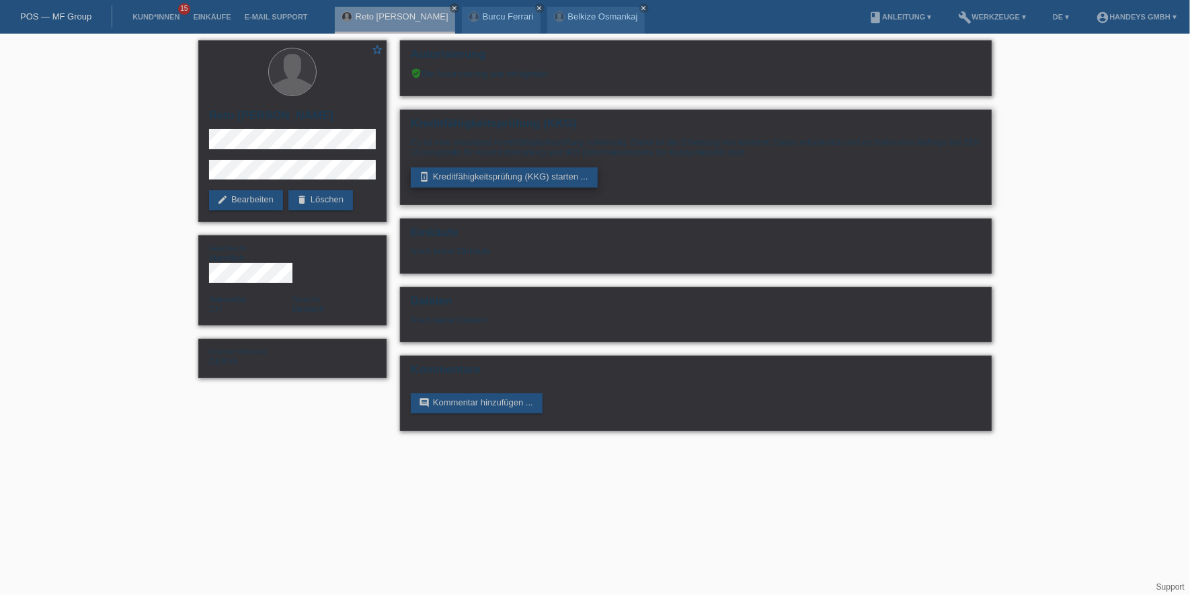
click at [500, 180] on link "perm_device_information Kreditfähigkeitsprüfung (KKG) starten ..." at bounding box center [504, 177] width 187 height 20
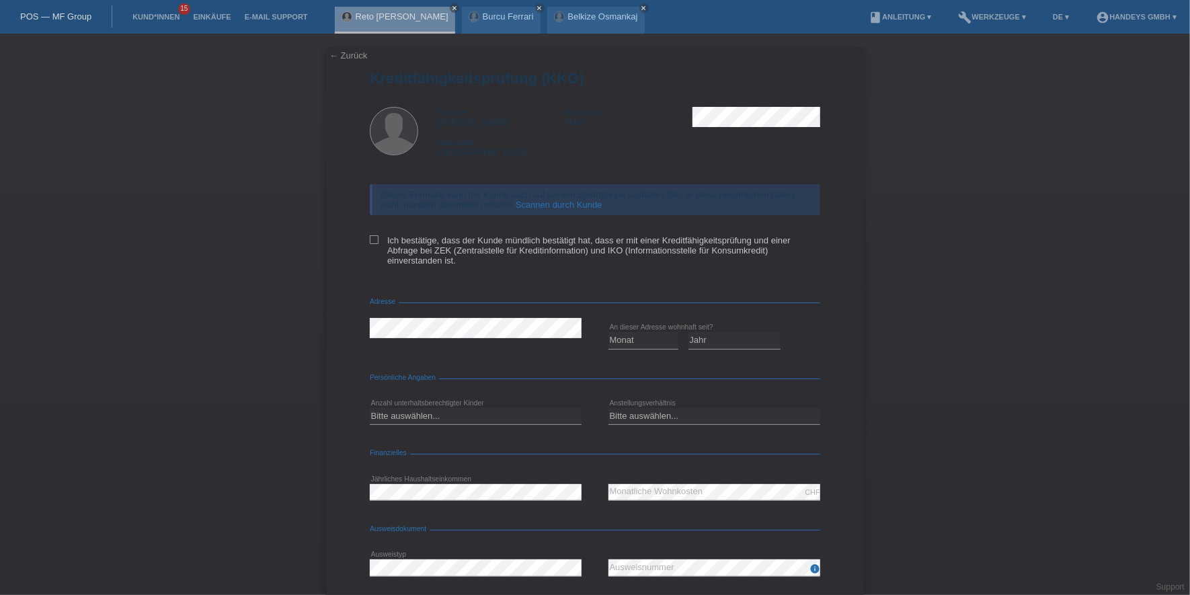
click at [570, 200] on link "Scannen durch Kunde" at bounding box center [559, 205] width 87 height 10
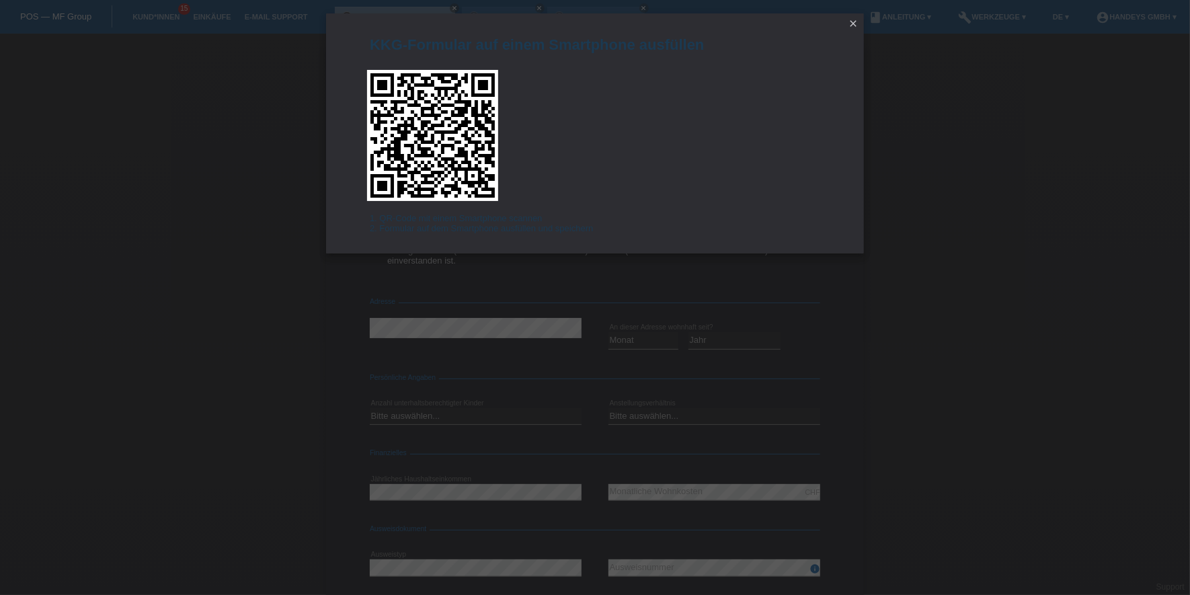
click at [860, 20] on link "close" at bounding box center [853, 24] width 17 height 15
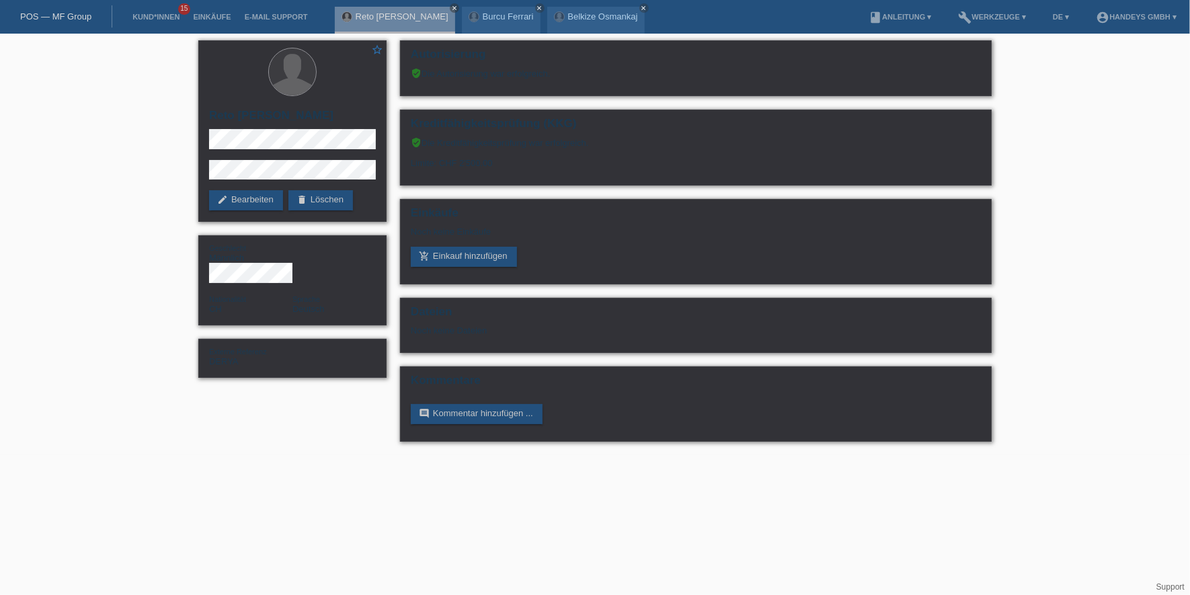
click at [340, 56] on div at bounding box center [292, 73] width 167 height 50
